Goal: Information Seeking & Learning: Learn about a topic

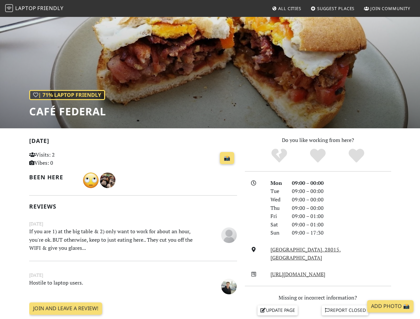
scroll to position [24, 0]
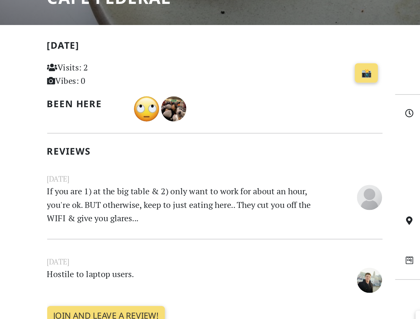
click at [57, 247] on p "If you are 1) at the big table & 2) only want to work for about an hour, you're…" at bounding box center [115, 238] width 180 height 25
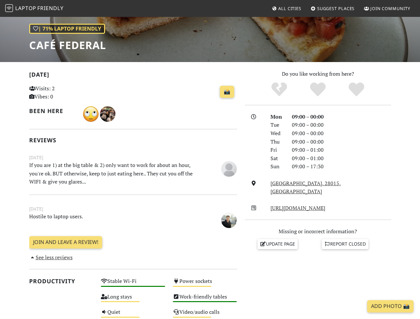
scroll to position [0, 0]
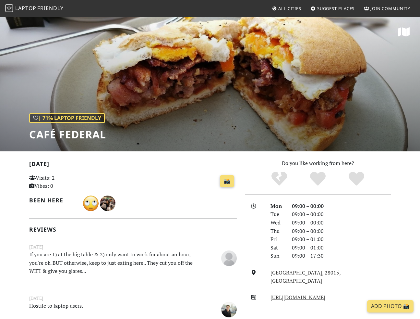
click at [45, 6] on span "Friendly" at bounding box center [50, 8] width 26 height 7
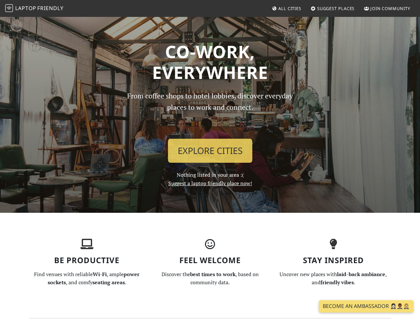
click at [211, 164] on div "From coffee shops to hotel lobbies, discover everyday places to work and connec…" at bounding box center [210, 138] width 185 height 97
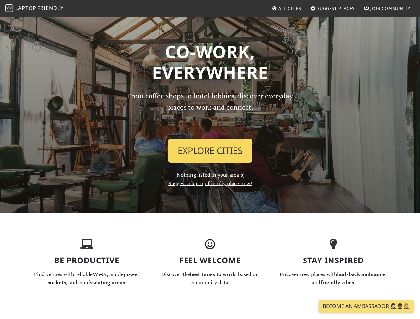
click at [210, 153] on link "Explore Cities" at bounding box center [210, 151] width 84 height 24
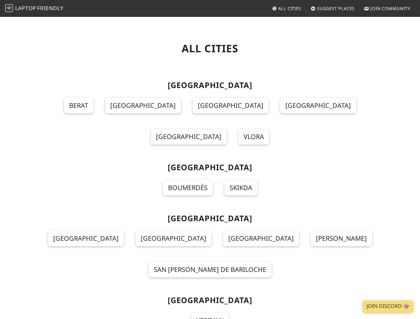
click at [52, 9] on span "Friendly" at bounding box center [50, 8] width 26 height 7
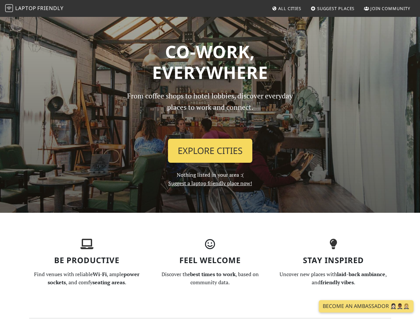
click at [222, 148] on link "Explore Cities" at bounding box center [210, 151] width 84 height 24
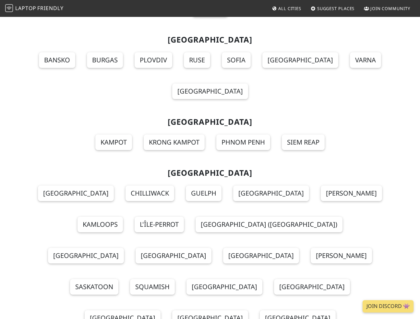
scroll to position [6251, 0]
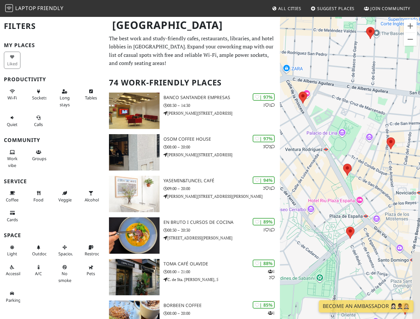
drag, startPoint x: 367, startPoint y: 201, endPoint x: 302, endPoint y: 136, distance: 92.5
click at [302, 136] on div "Para navegar, presiona las teclas de flecha." at bounding box center [350, 175] width 140 height 319
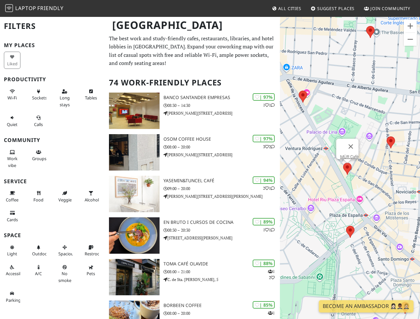
click at [343, 163] on area at bounding box center [343, 163] width 0 height 0
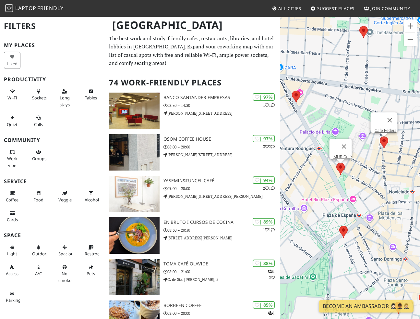
click at [380, 136] on area at bounding box center [380, 136] width 0 height 0
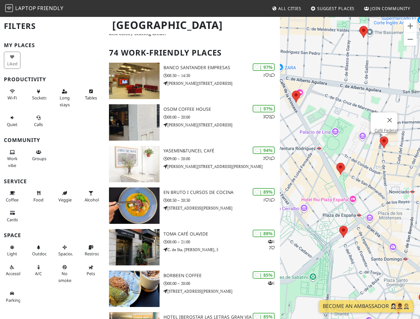
scroll to position [30, 0]
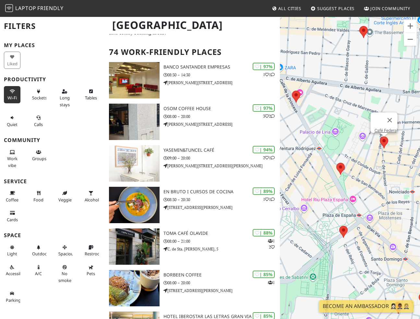
click at [12, 90] on icon at bounding box center [12, 92] width 5 height 4
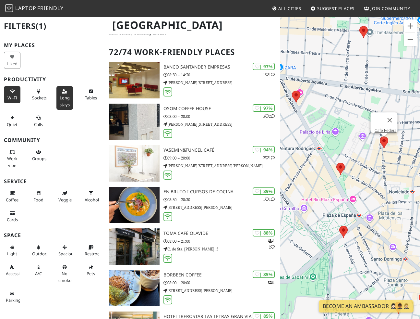
click at [64, 98] on span "Long stays" at bounding box center [65, 101] width 10 height 12
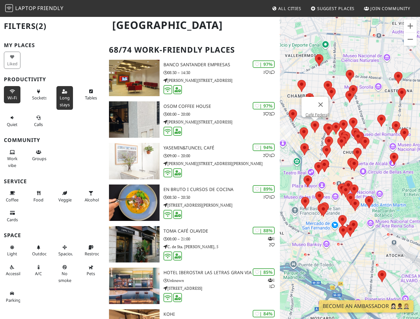
scroll to position [0, 0]
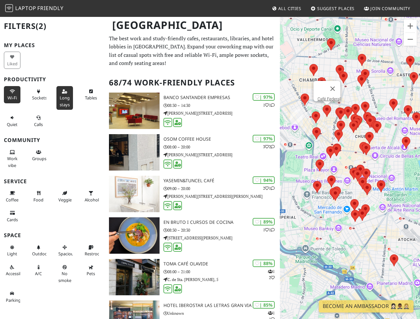
drag, startPoint x: 296, startPoint y: 62, endPoint x: 320, endPoint y: 29, distance: 40.6
click at [320, 29] on div "Para navegar, presiona las teclas de flecha. Café Federal" at bounding box center [350, 175] width 140 height 319
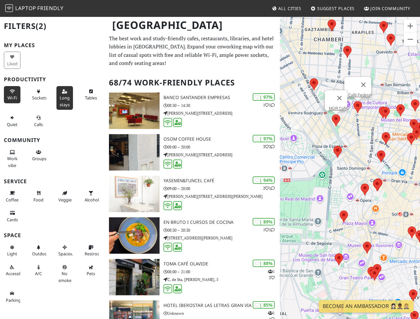
click at [332, 114] on area at bounding box center [332, 114] width 0 height 0
click at [334, 146] on area at bounding box center [334, 146] width 0 height 0
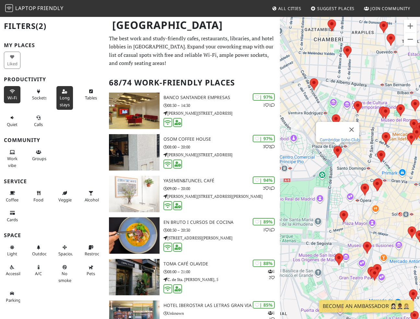
click at [339, 137] on link "Cambridge Soho Club" at bounding box center [340, 139] width 40 height 5
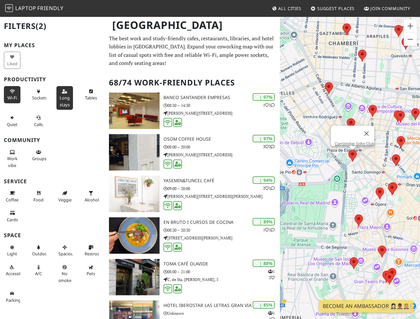
drag, startPoint x: 313, startPoint y: 243, endPoint x: 429, endPoint y: 204, distance: 121.6
click at [420, 204] on html "Laptop Friendly All Cities Suggest Places Join Community Madrid Filters (2) My …" at bounding box center [210, 159] width 420 height 319
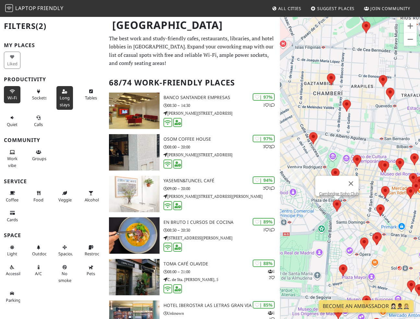
drag, startPoint x: 349, startPoint y: 198, endPoint x: 335, endPoint y: 251, distance: 54.9
click at [335, 251] on div "Para navegar, presiona las teclas de flecha. Cambridge Soho Club" at bounding box center [350, 175] width 140 height 319
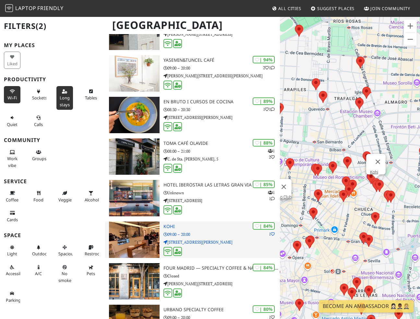
scroll to position [171, 0]
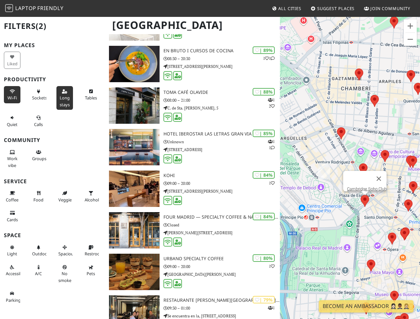
drag, startPoint x: 315, startPoint y: 229, endPoint x: 398, endPoint y: 214, distance: 84.4
click at [398, 215] on div "Para navegar, presiona las teclas de flecha. Cambridge Soho Club" at bounding box center [350, 175] width 140 height 319
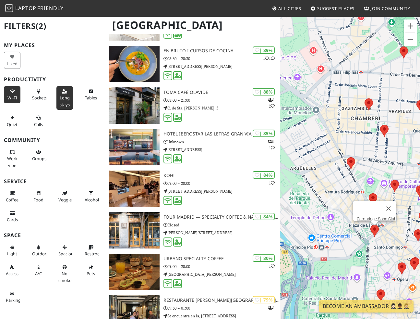
drag, startPoint x: 371, startPoint y: 212, endPoint x: 351, endPoint y: 263, distance: 54.6
click at [351, 263] on div "Para navegar, presiona las teclas de flecha. Cambridge Soho Club" at bounding box center [350, 175] width 140 height 319
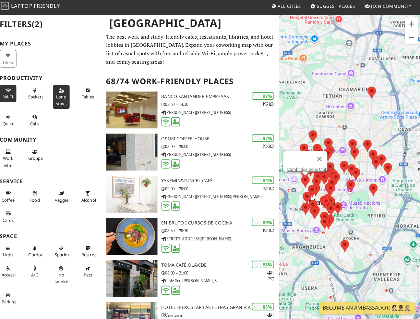
scroll to position [0, 0]
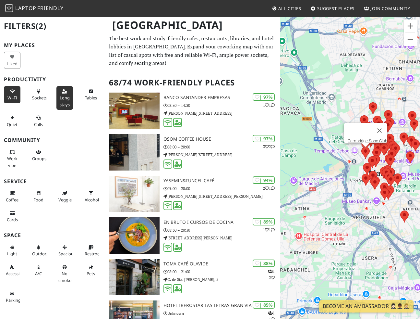
drag, startPoint x: 297, startPoint y: 236, endPoint x: 359, endPoint y: 204, distance: 70.2
click at [360, 204] on div "Para navegar, presiona las teclas de flecha. Cambridge Soho Club" at bounding box center [350, 175] width 140 height 319
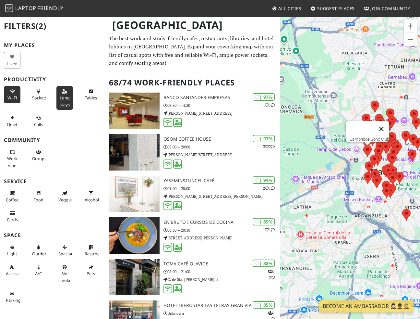
click at [388, 121] on button "Cerrar" at bounding box center [382, 129] width 16 height 16
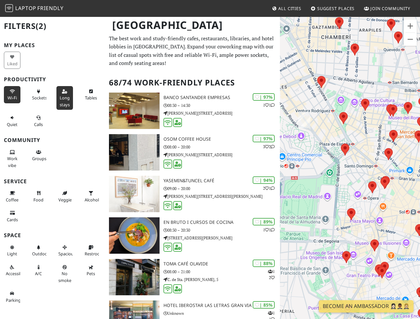
drag, startPoint x: 316, startPoint y: 180, endPoint x: 423, endPoint y: 145, distance: 112.6
click at [420, 145] on html "Laptop Friendly All Cities Suggest Places Join Community Madrid Filters (2) My …" at bounding box center [210, 159] width 420 height 319
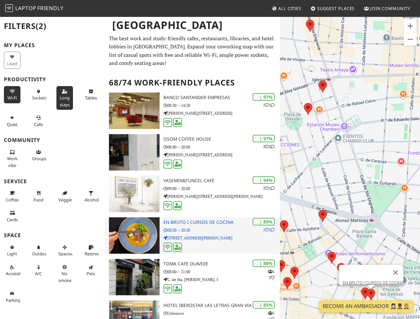
click at [213, 238] on p "C. de San Lucas, 13" at bounding box center [222, 238] width 117 height 6
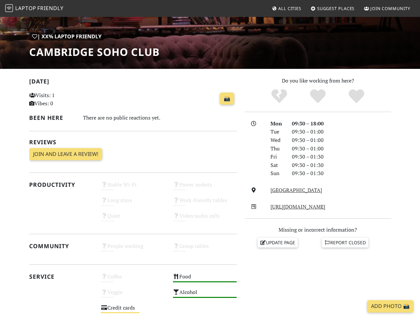
scroll to position [73, 0]
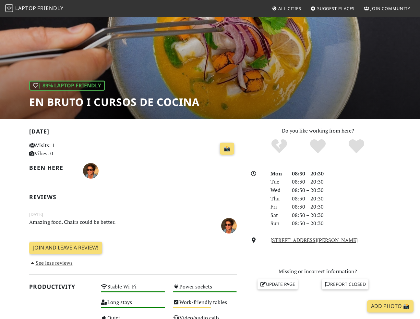
scroll to position [30, 0]
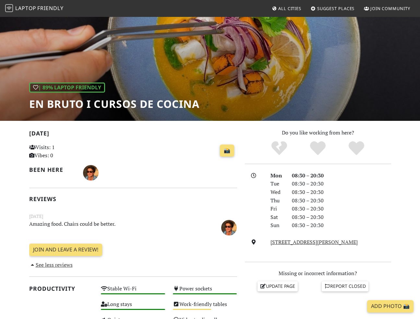
click at [153, 104] on h1 "EN BRUTO I CURSOS DE COCINA" at bounding box center [114, 104] width 170 height 12
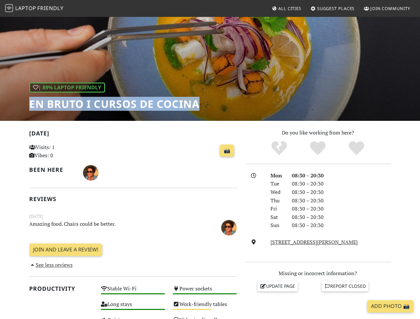
click at [153, 104] on h1 "EN BRUTO I CURSOS DE COCINA" at bounding box center [114, 104] width 170 height 12
copy div "EN BRUTO I CURSOS DE COCINA"
